Goal: Information Seeking & Learning: Learn about a topic

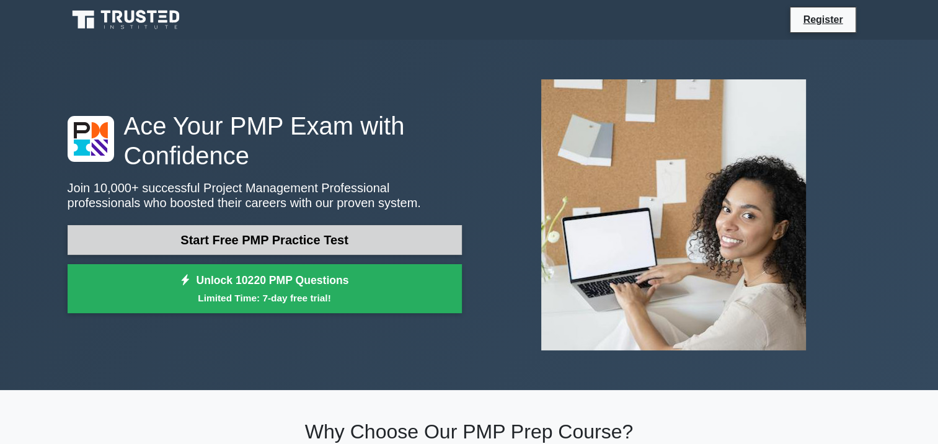
click at [250, 225] on link "Start Free PMP Practice Test" at bounding box center [265, 240] width 394 height 30
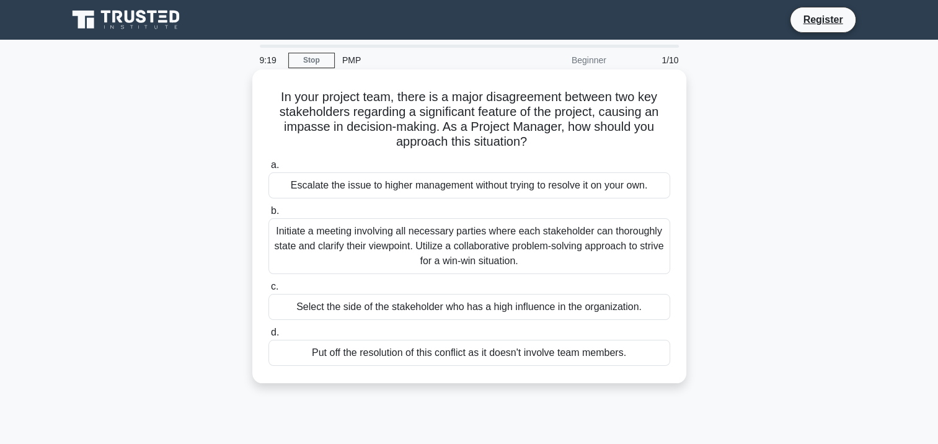
click at [503, 240] on div "Initiate a meeting involving all necessary parties where each stakeholder can t…" at bounding box center [469, 246] width 402 height 56
click at [268, 215] on input "b. Initiate a meeting involving all necessary parties where each stakeholder ca…" at bounding box center [268, 211] width 0 height 8
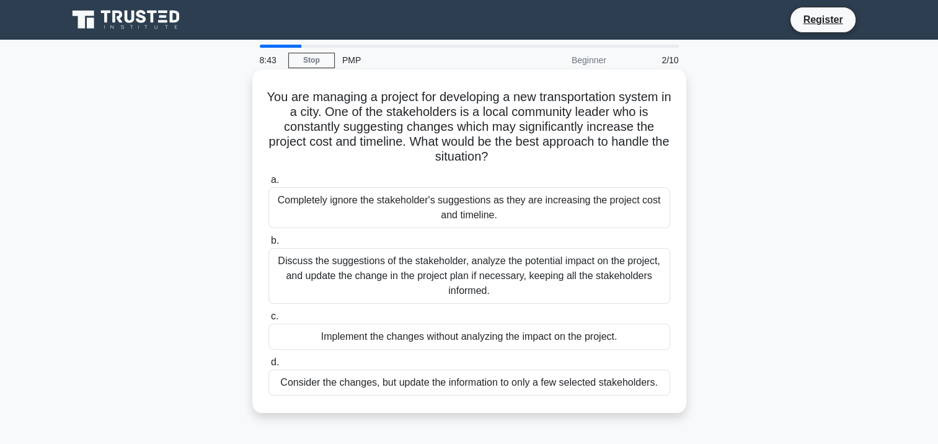
click at [500, 263] on div "Discuss the suggestions of the stakeholder, analyze the potential impact on the…" at bounding box center [469, 276] width 402 height 56
click at [268, 245] on input "b. Discuss the suggestions of the stakeholder, analyze the potential impact on …" at bounding box center [268, 241] width 0 height 8
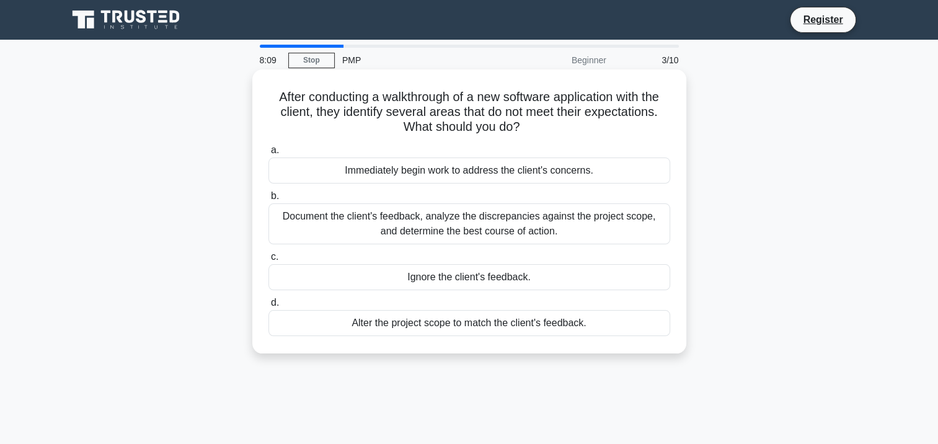
click at [479, 226] on div "Document the client's feedback, analyze the discrepancies against the project s…" at bounding box center [469, 223] width 402 height 41
click at [268, 200] on input "b. Document the client's feedback, analyze the discrepancies against the projec…" at bounding box center [268, 196] width 0 height 8
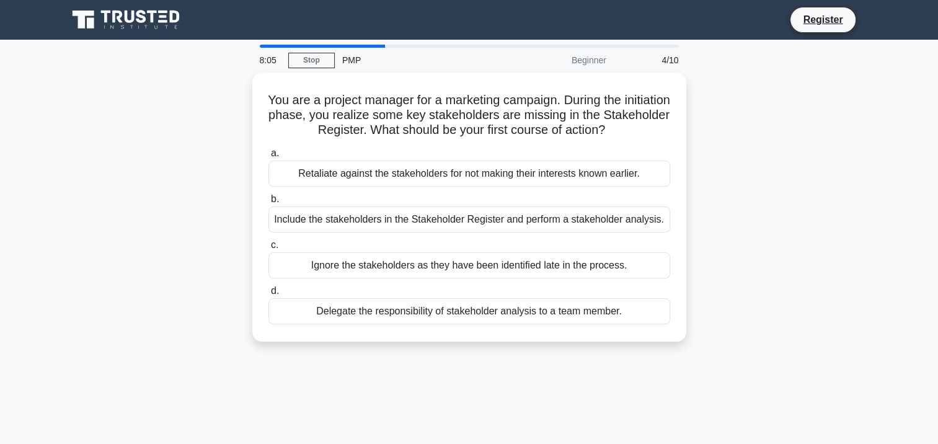
click at [312, 69] on div "8:05 Stop PMP Beginner 4/10" at bounding box center [469, 60] width 434 height 25
click at [314, 62] on link "Stop" at bounding box center [311, 60] width 46 height 15
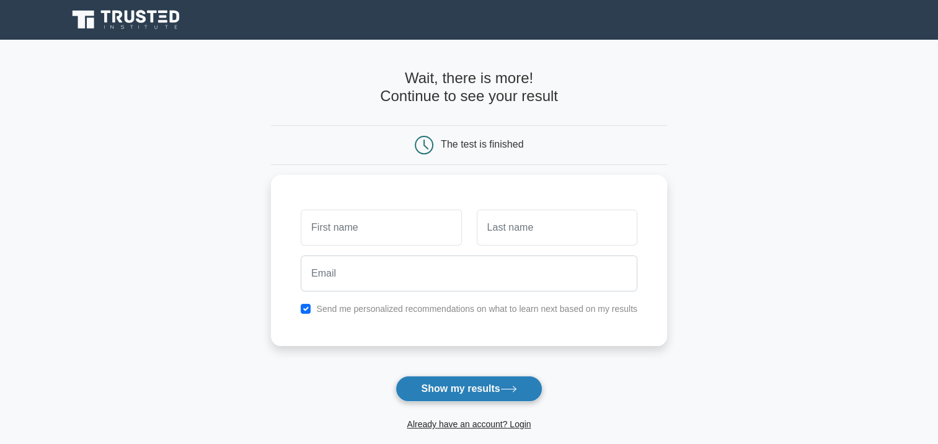
click at [481, 383] on button "Show my results" at bounding box center [468, 389] width 146 height 26
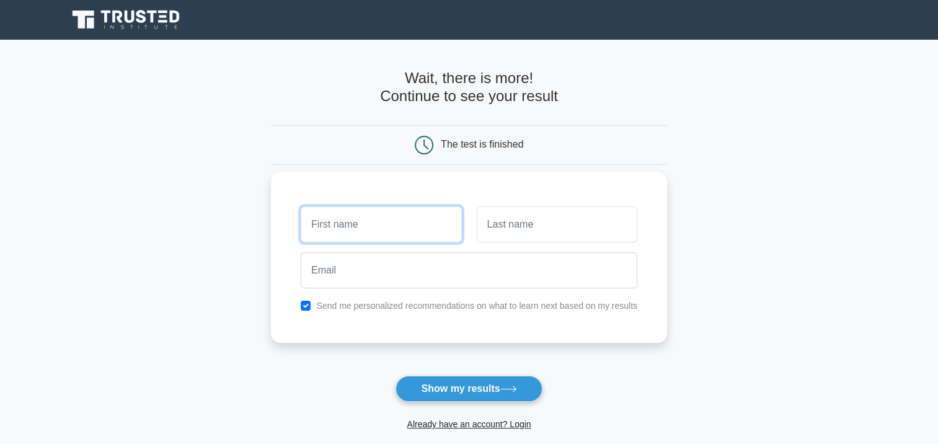
click at [363, 223] on input "text" at bounding box center [381, 224] width 161 height 36
type input "issam"
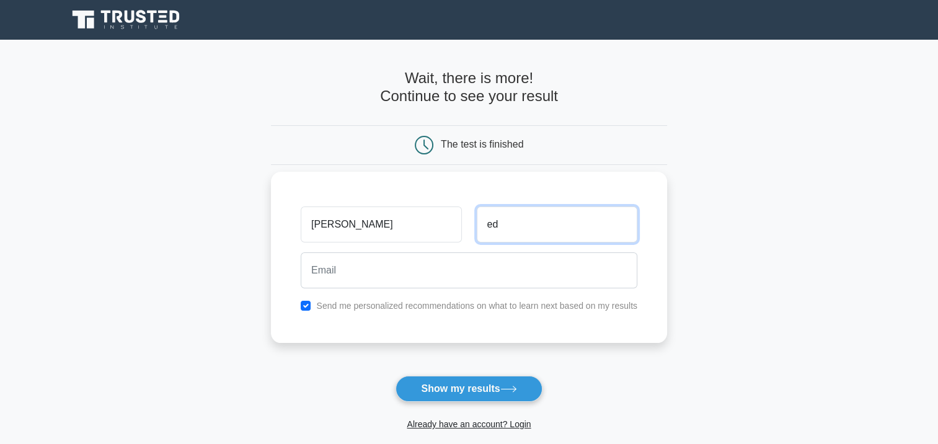
type input "ed"
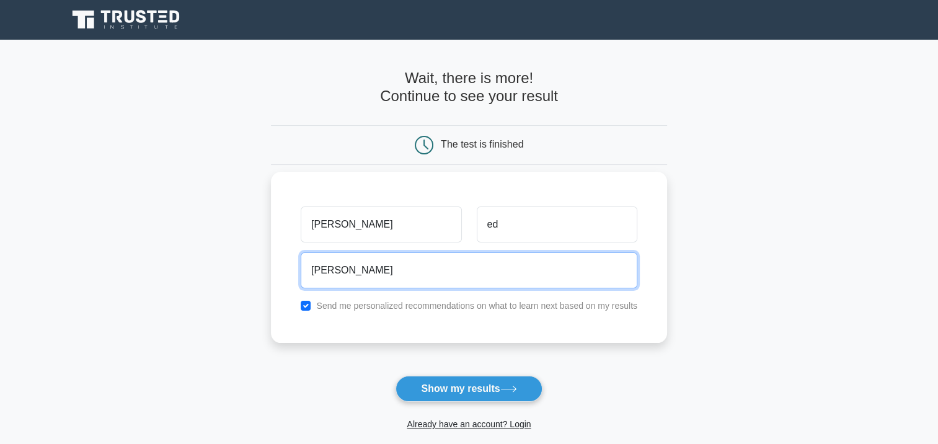
type input "issam.yo@gmail.com"
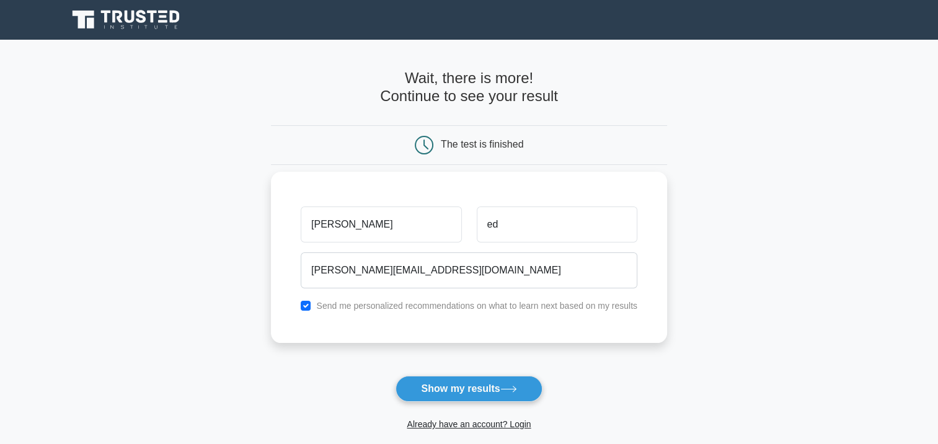
click at [462, 304] on label "Send me personalized recommendations on what to learn next based on my results" at bounding box center [476, 306] width 321 height 10
click at [309, 307] on input "checkbox" at bounding box center [306, 306] width 10 height 10
checkbox input "false"
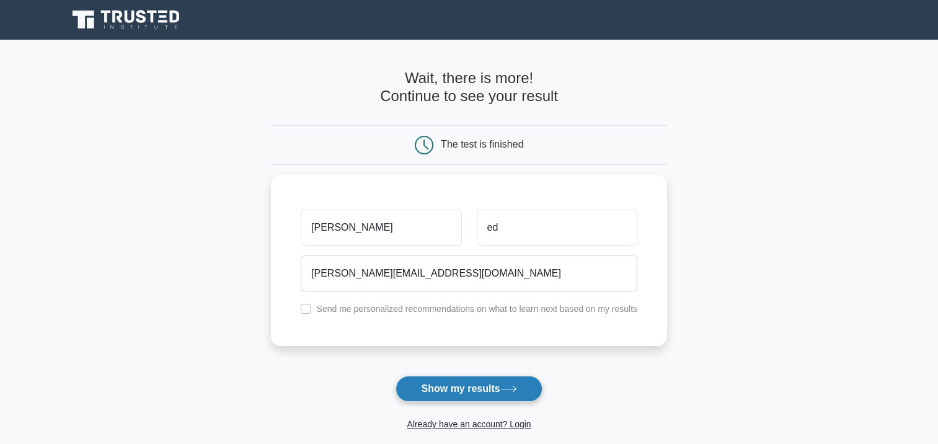
click at [465, 393] on button "Show my results" at bounding box center [468, 389] width 146 height 26
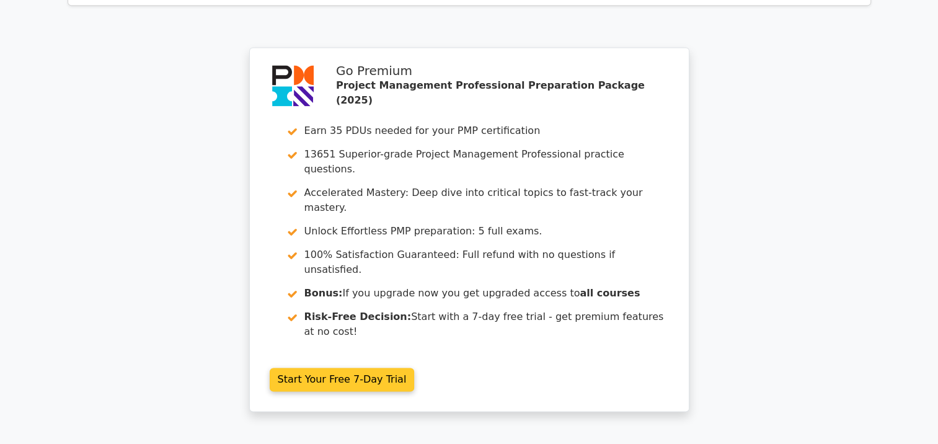
scroll to position [1797, 0]
